Goal: Task Accomplishment & Management: Manage account settings

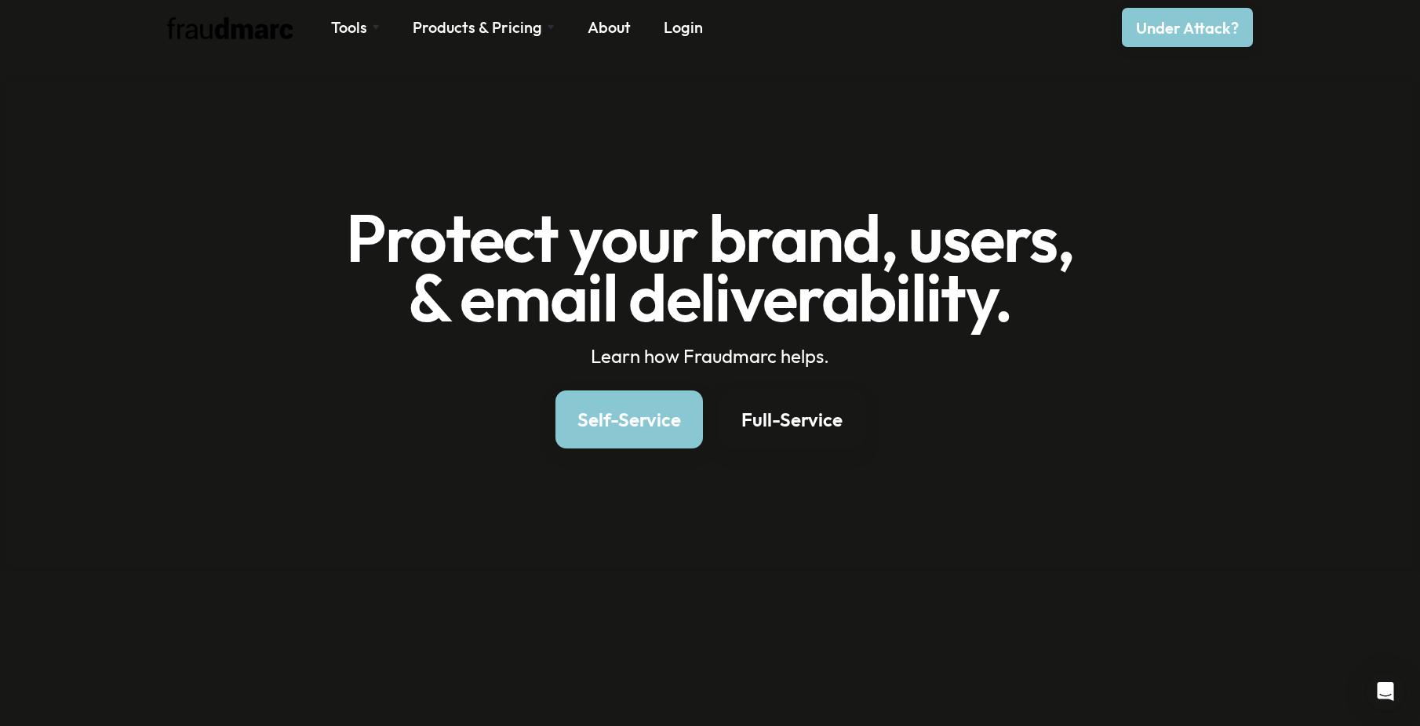
click at [700, 24] on nav "Tools SPF Record Check Inspect any domain's SPF record and learn how to fix it …" at bounding box center [517, 27] width 405 height 22
click at [686, 31] on link "Login" at bounding box center [683, 27] width 39 height 22
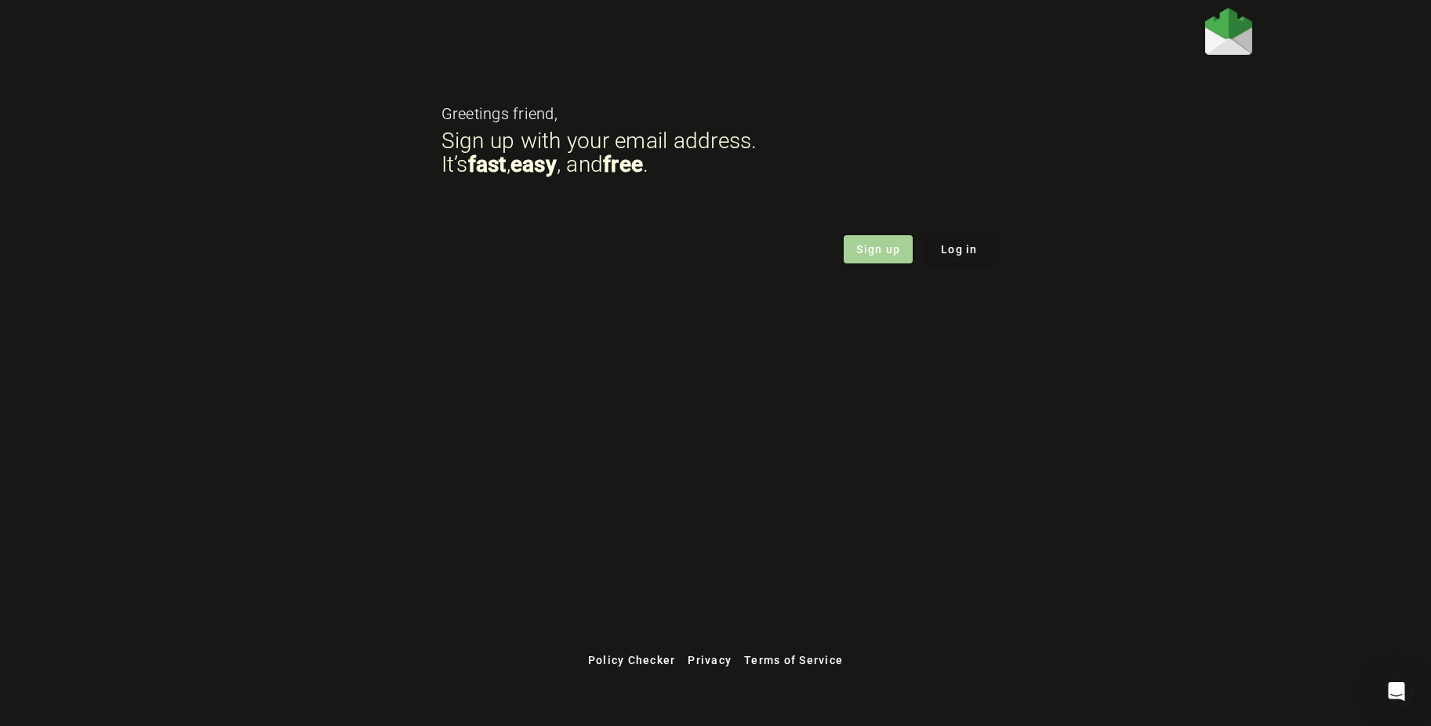
click at [951, 253] on span "Log in" at bounding box center [959, 250] width 37 height 16
